Goal: Navigation & Orientation: Find specific page/section

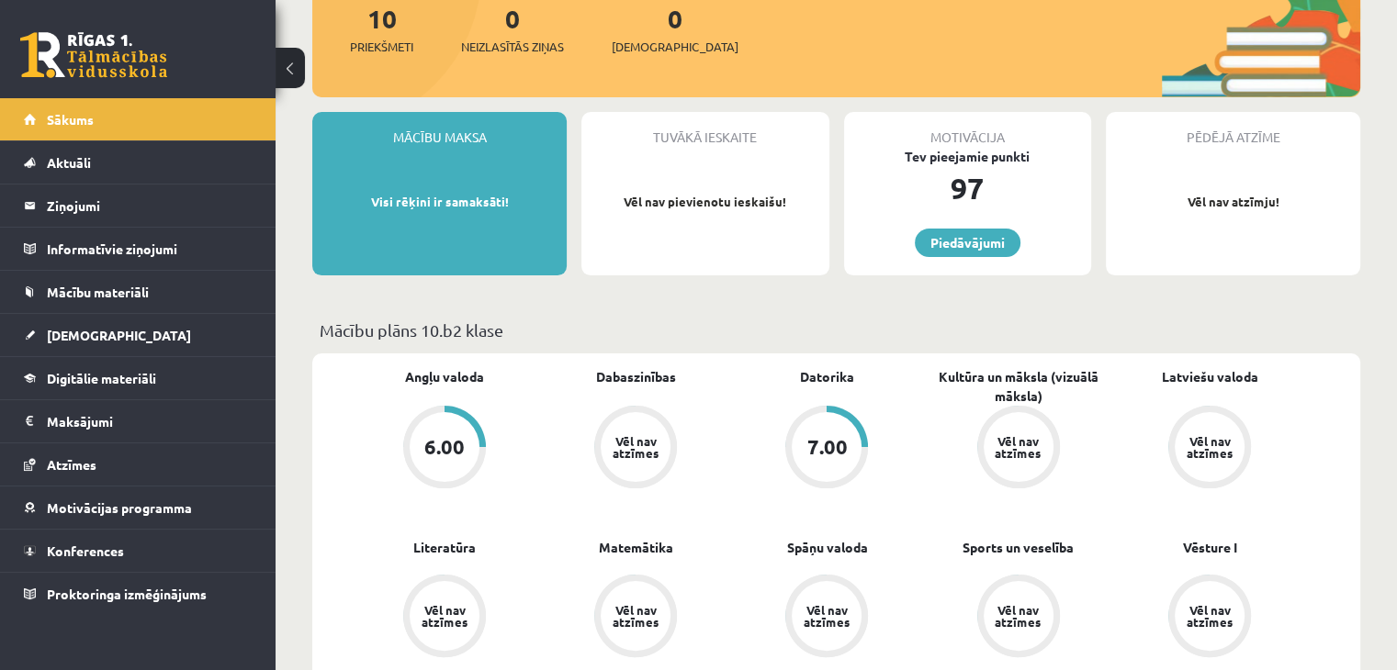
scroll to position [243, 0]
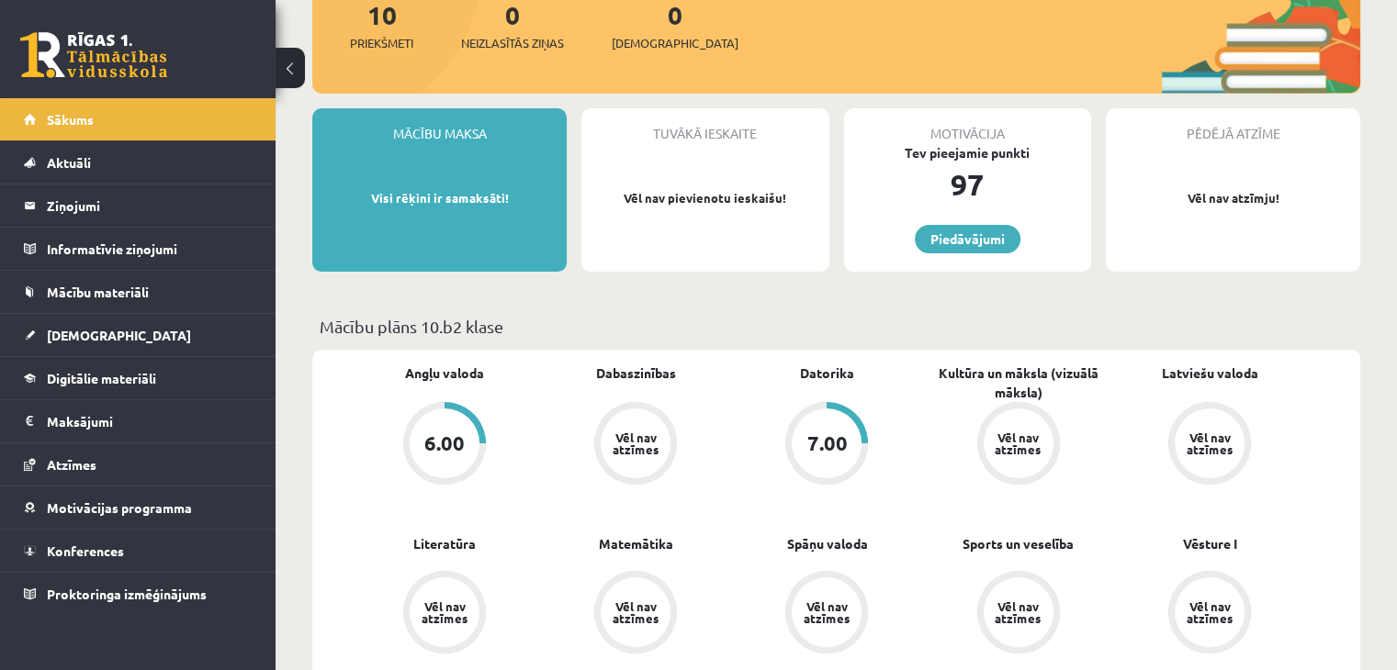
click at [654, 454] on div "Vēl nav atzīmes" at bounding box center [635, 444] width 51 height 24
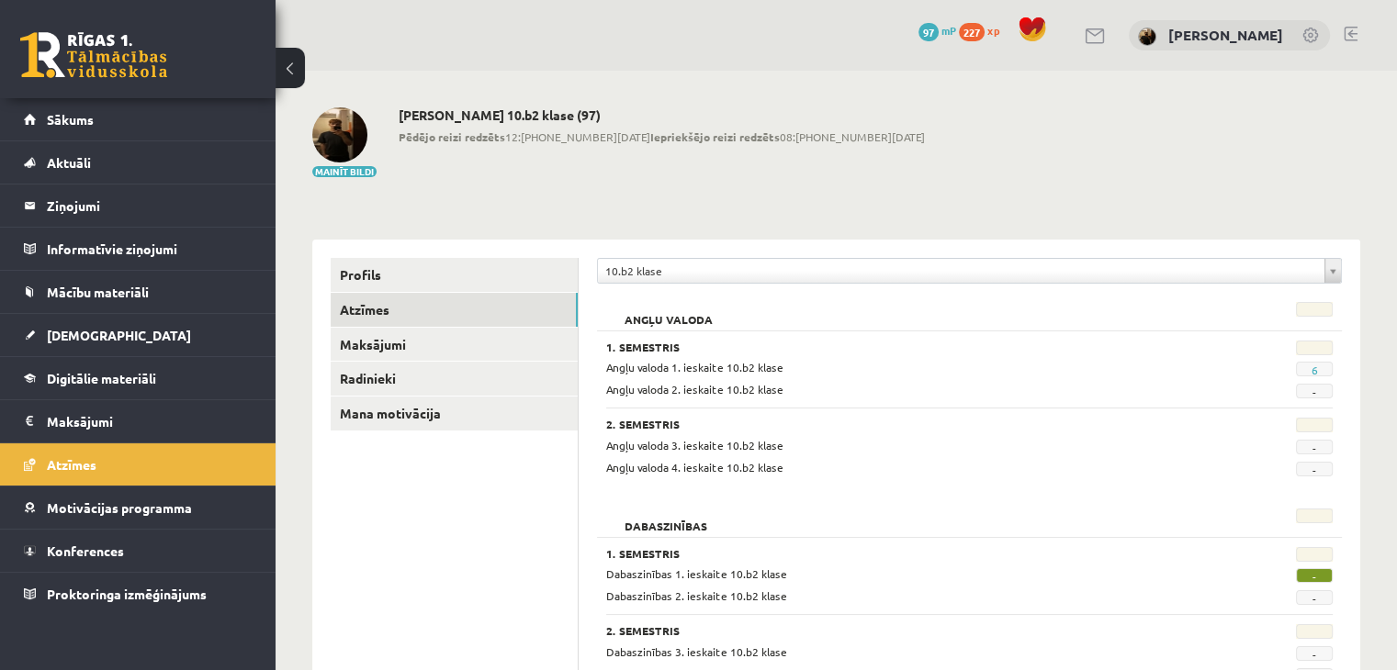
click at [1315, 576] on span "-" at bounding box center [1314, 575] width 37 height 15
click at [363, 313] on link "Atzīmes" at bounding box center [454, 310] width 247 height 34
click at [95, 336] on span "[DEMOGRAPHIC_DATA]" at bounding box center [119, 335] width 144 height 17
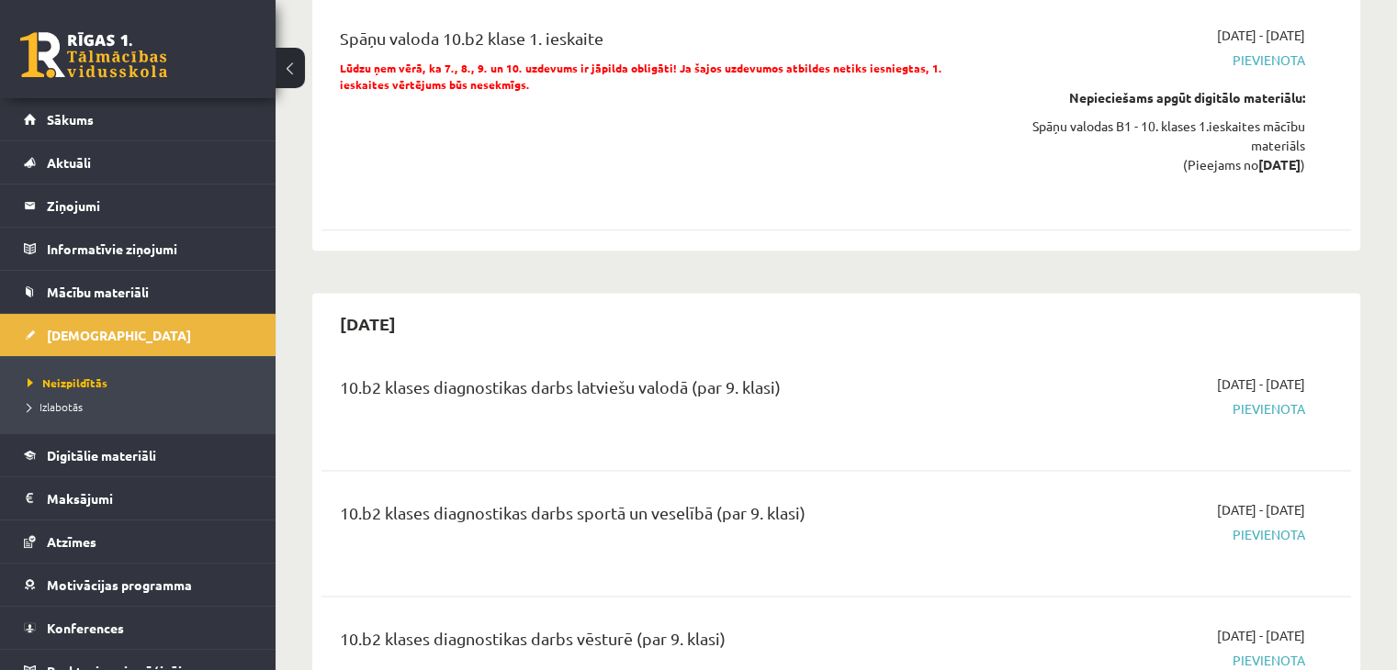
scroll to position [2370, 0]
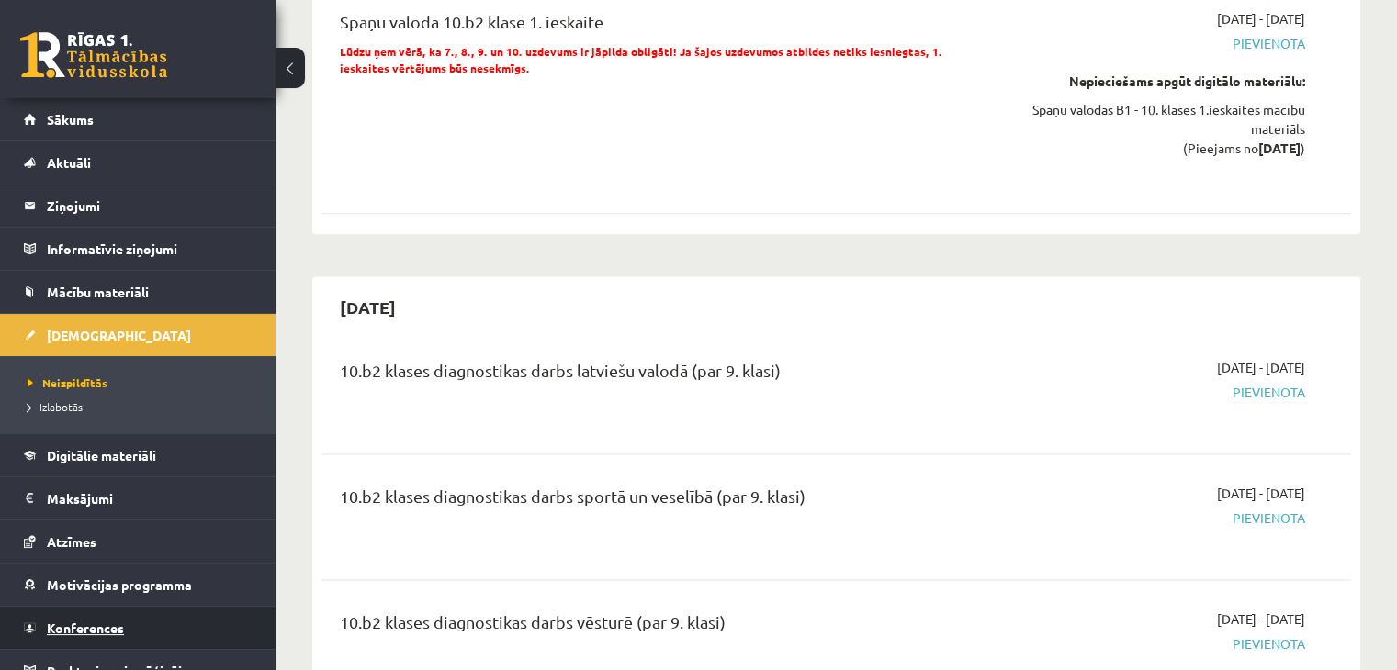
click at [97, 622] on span "Konferences" at bounding box center [85, 628] width 77 height 17
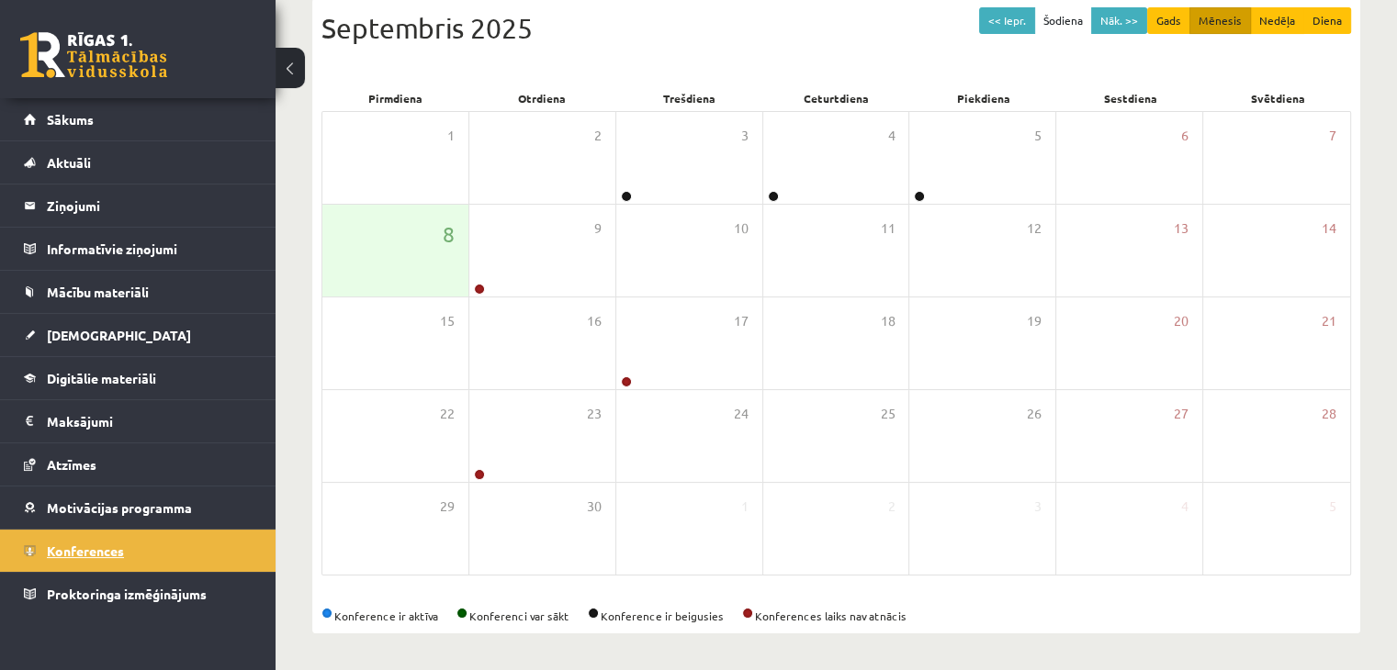
scroll to position [206, 0]
click at [1219, 25] on button "Mēnesis" at bounding box center [1220, 21] width 62 height 27
click at [1120, 11] on button "Nāk. >>" at bounding box center [1119, 21] width 56 height 27
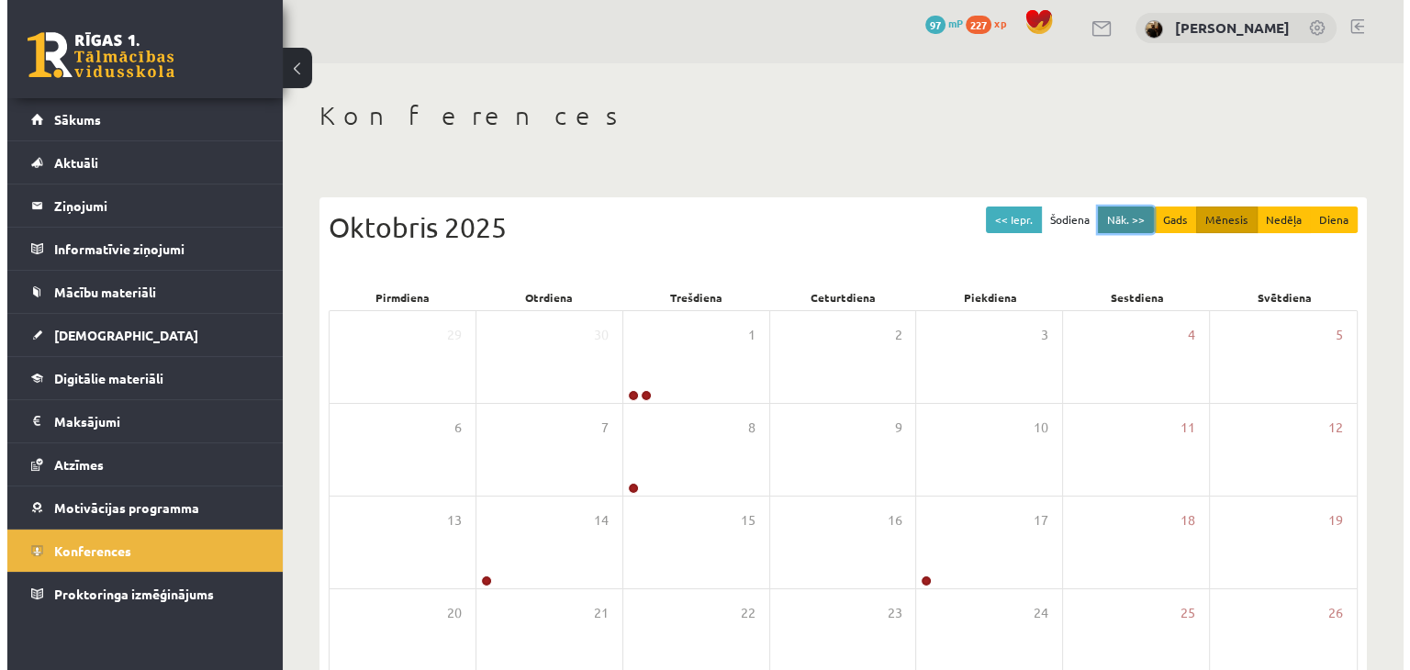
scroll to position [0, 0]
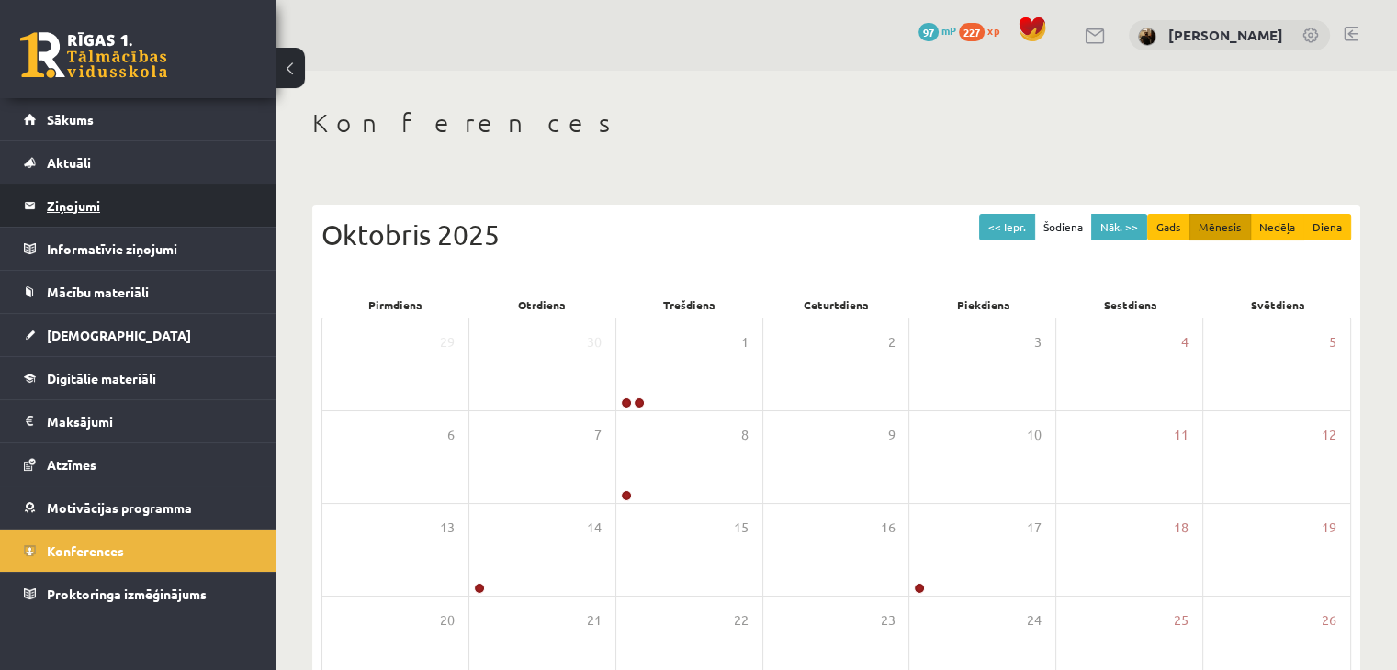
click at [78, 207] on legend "Ziņojumi 0" at bounding box center [150, 206] width 206 height 42
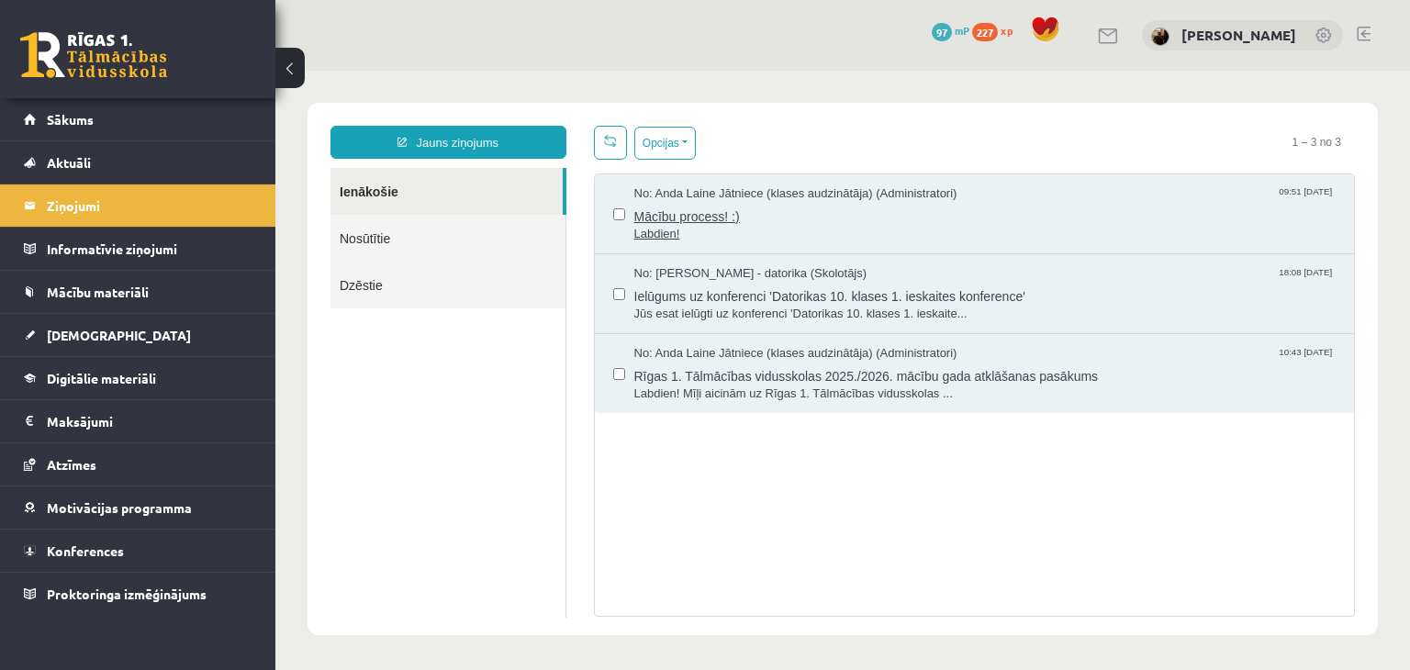
click at [731, 216] on span "Mācību process! :)" at bounding box center [986, 214] width 702 height 23
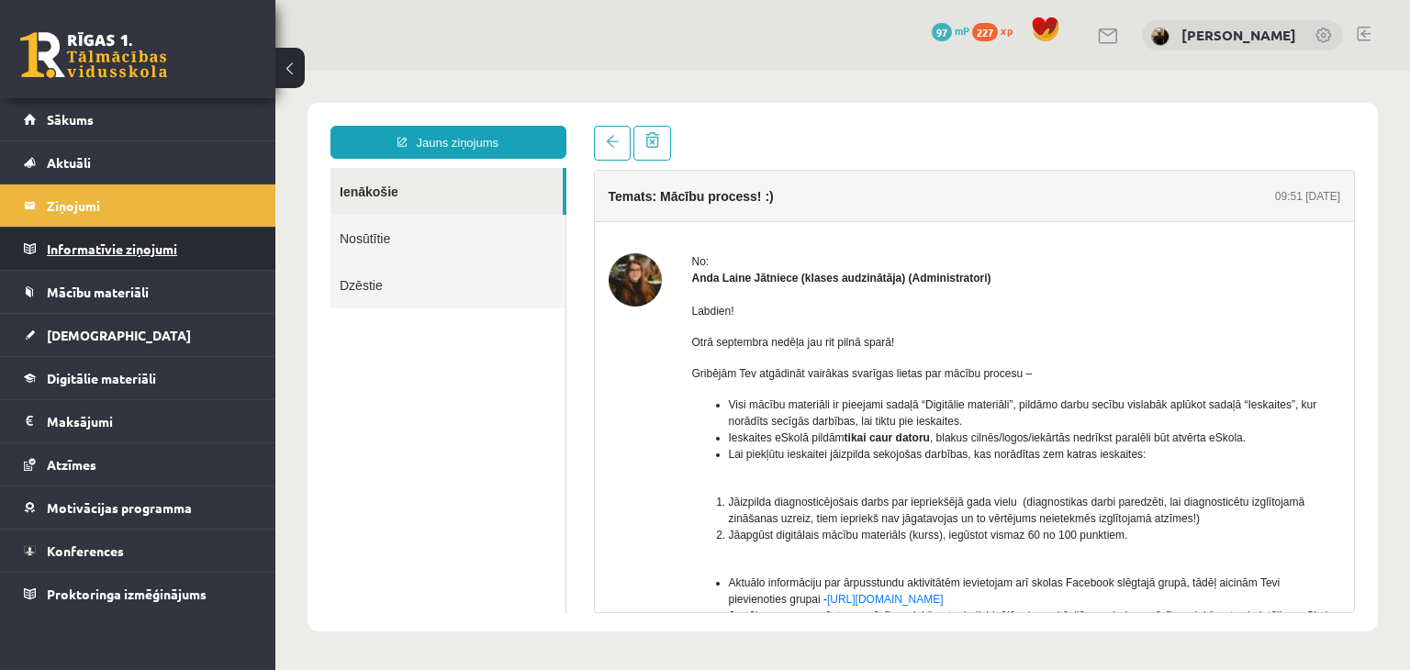
click at [100, 251] on legend "Informatīvie ziņojumi 0" at bounding box center [150, 249] width 206 height 42
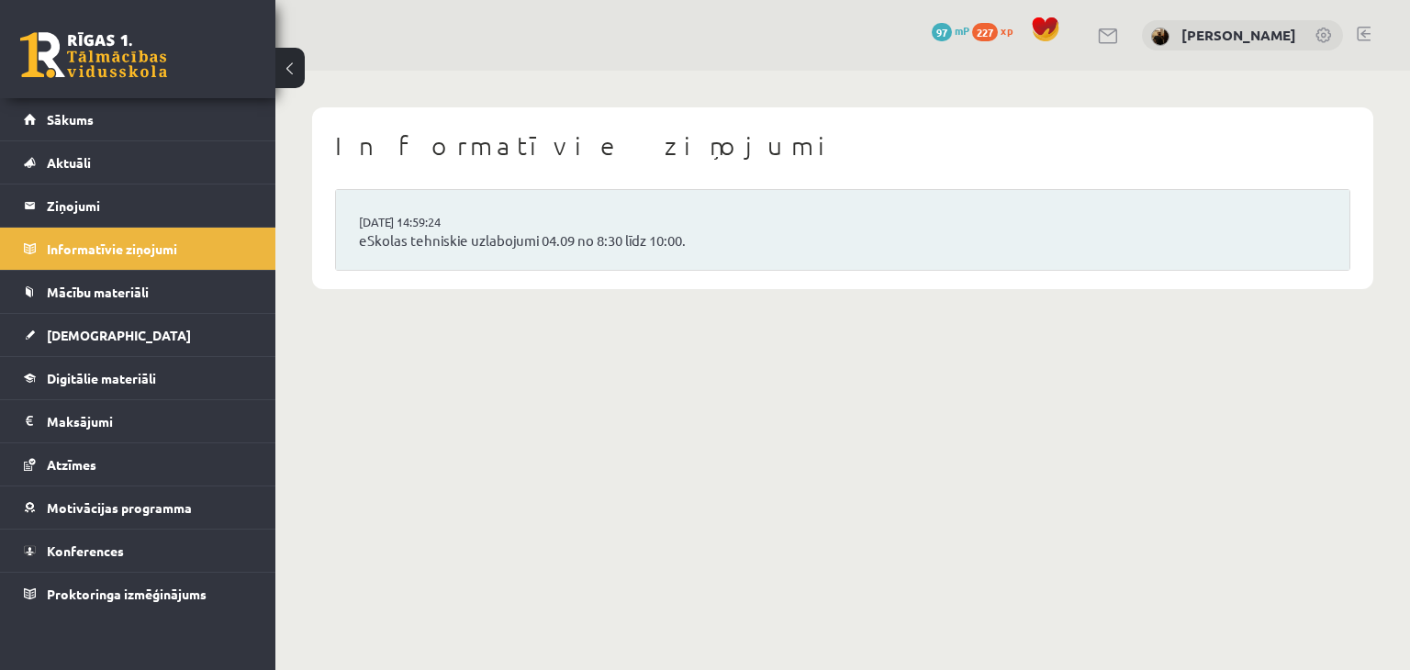
click at [1365, 28] on link at bounding box center [1364, 34] width 14 height 15
